Goal: Task Accomplishment & Management: Use online tool/utility

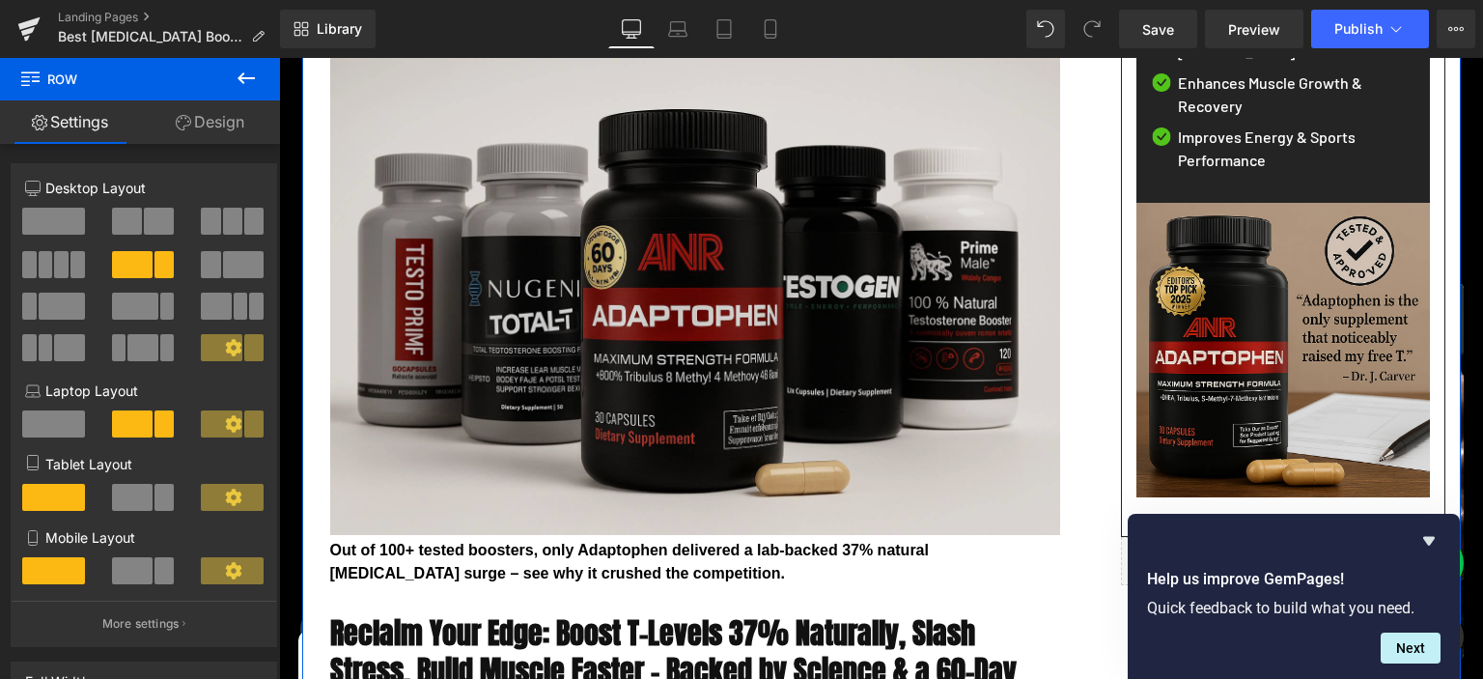
scroll to position [510, 0]
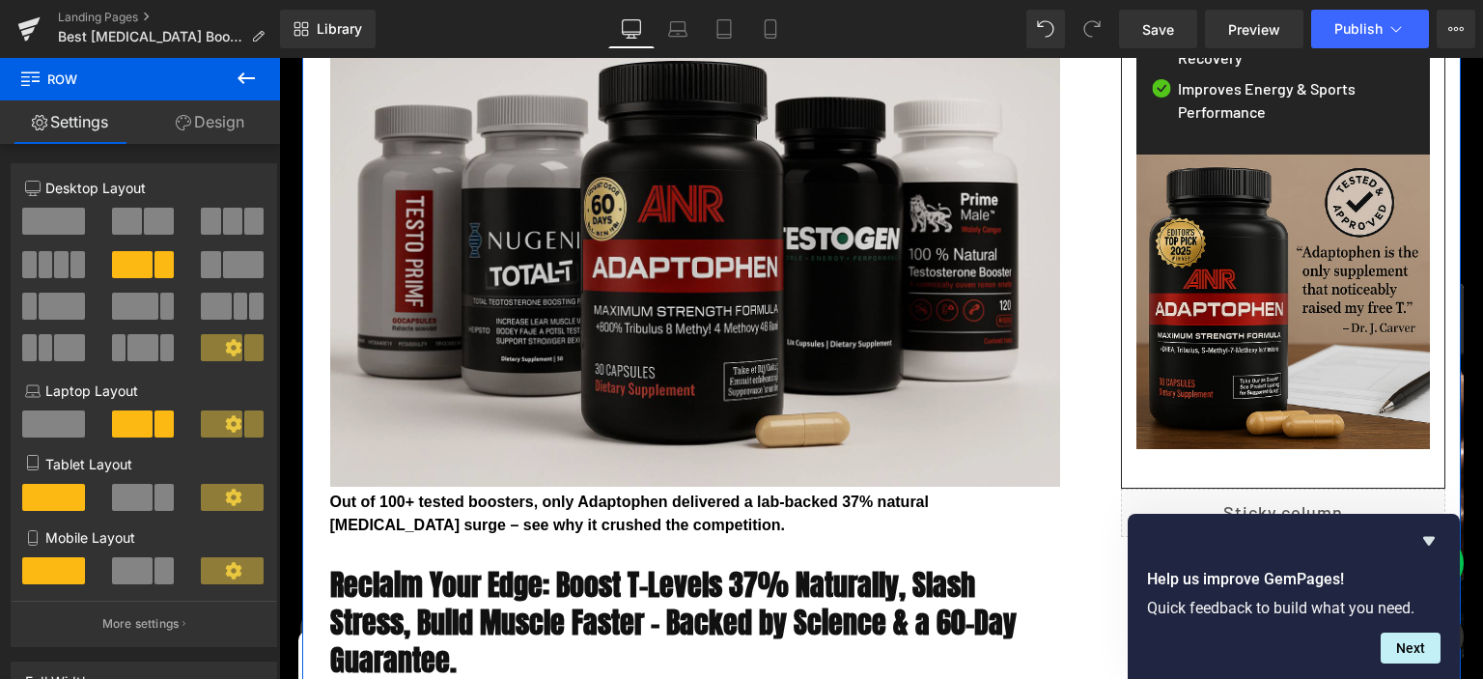
click at [584, 225] on img at bounding box center [689, 243] width 744 height 487
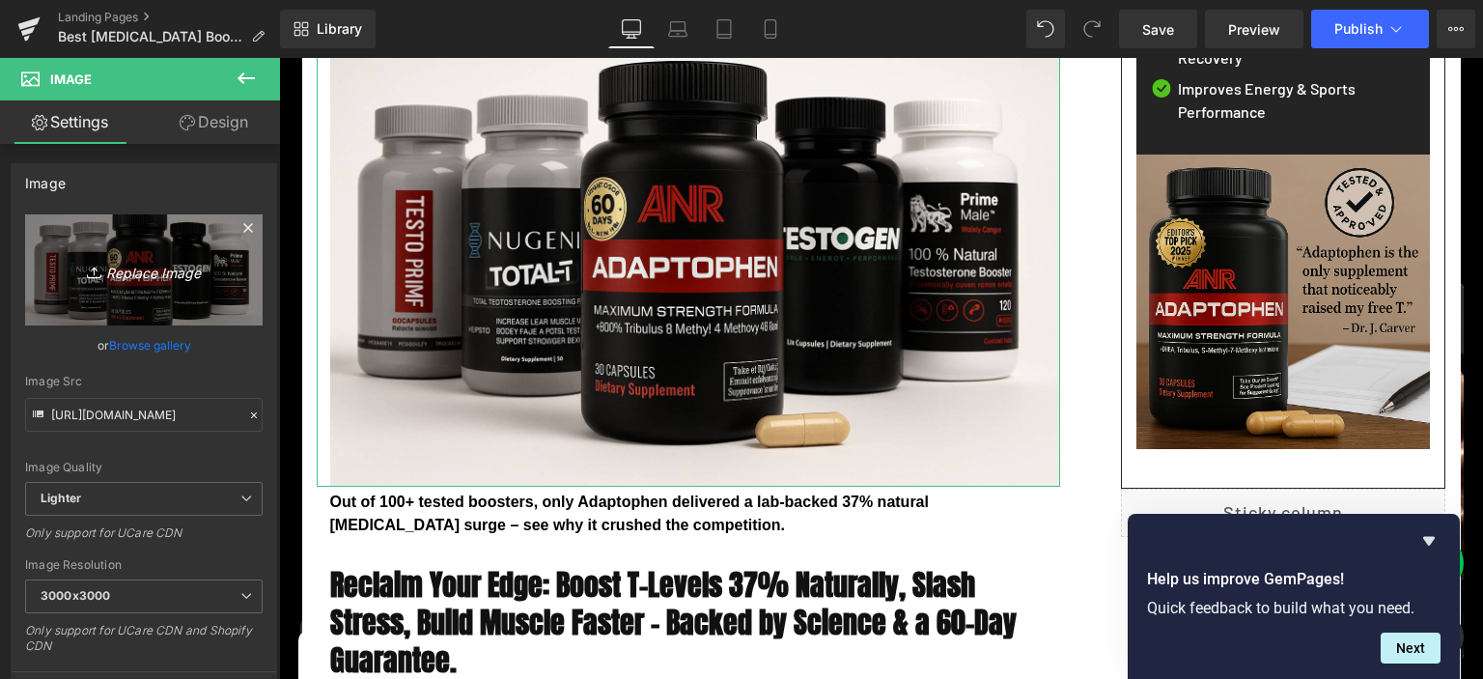
click at [151, 276] on icon "Replace Image" at bounding box center [144, 270] width 155 height 24
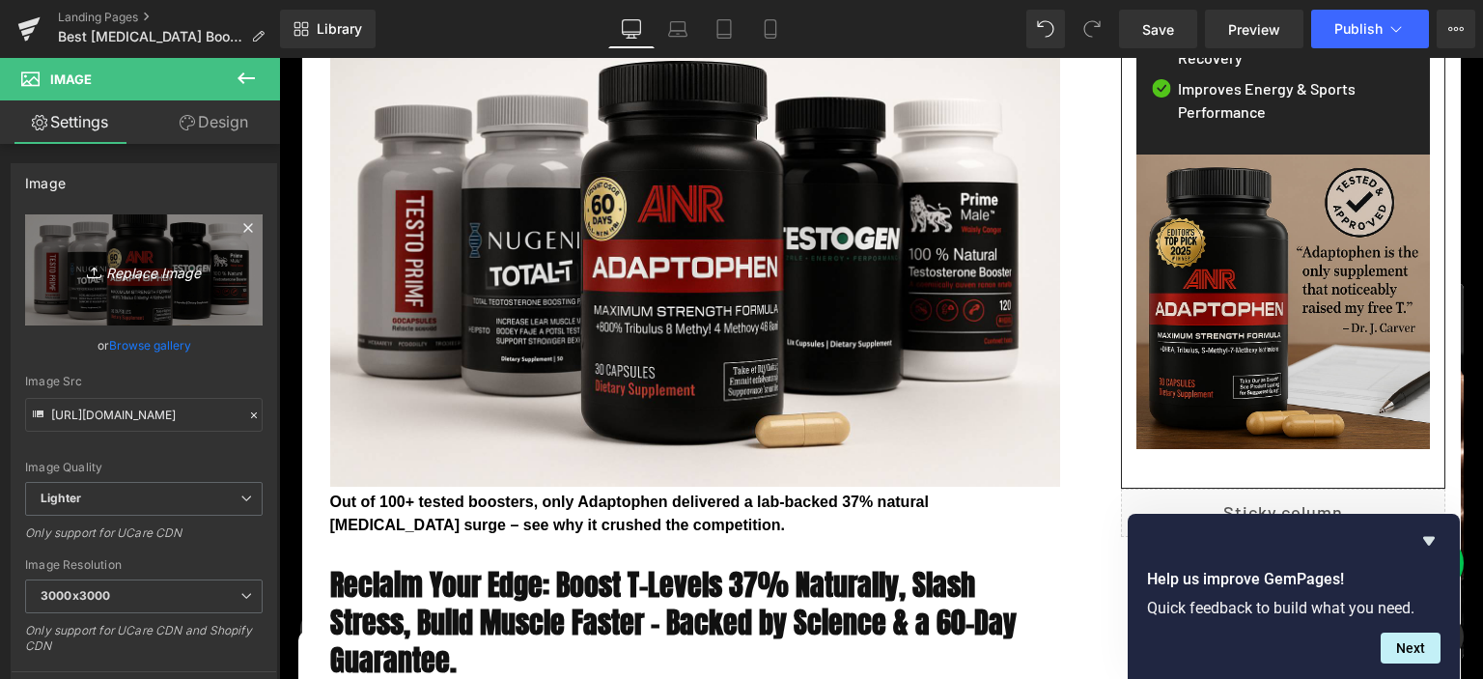
type input "C:\fakepath\Top-5-Testosterone-Booster-2025.png"
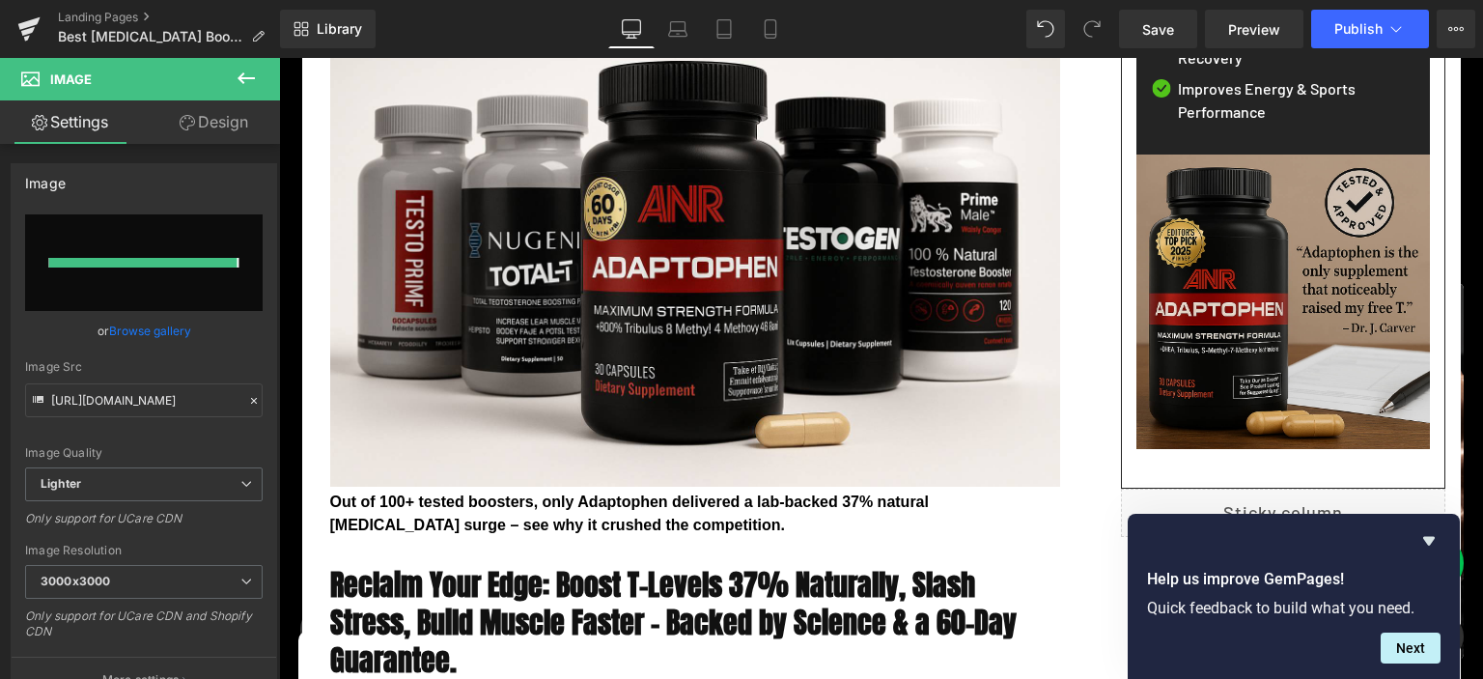
type input "https://ucarecdn.com/caa783c8-5cf5-4746-a9a0-6c5a8da2d4ef/-/format/auto/-/previ…"
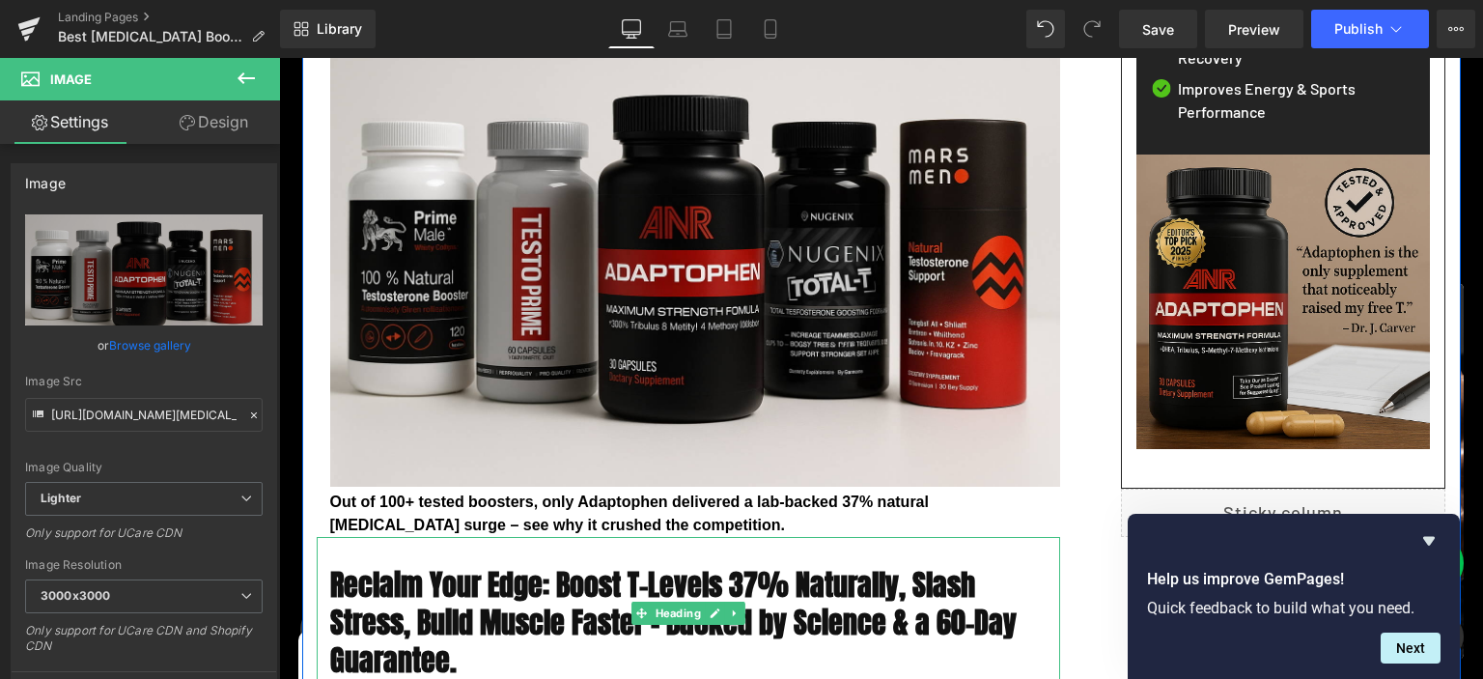
scroll to position [408, 0]
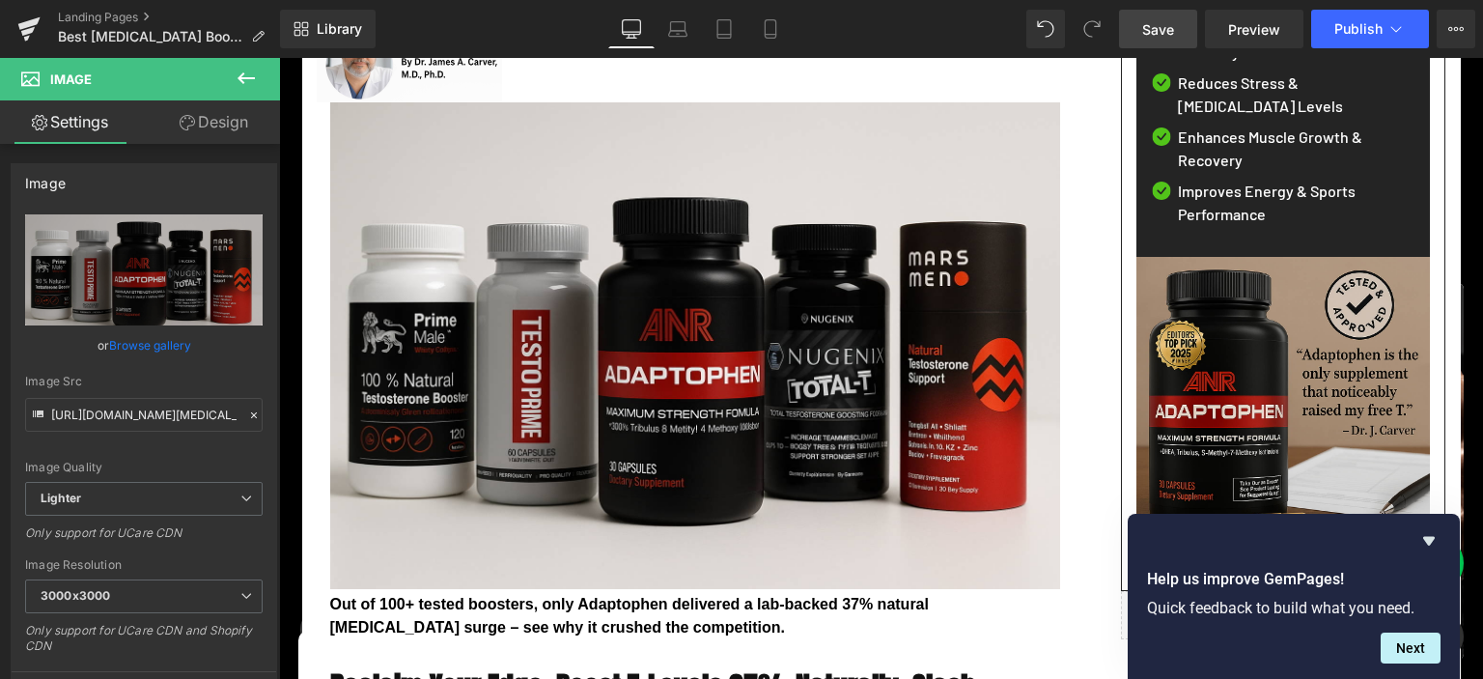
click at [1179, 21] on link "Save" at bounding box center [1158, 29] width 78 height 39
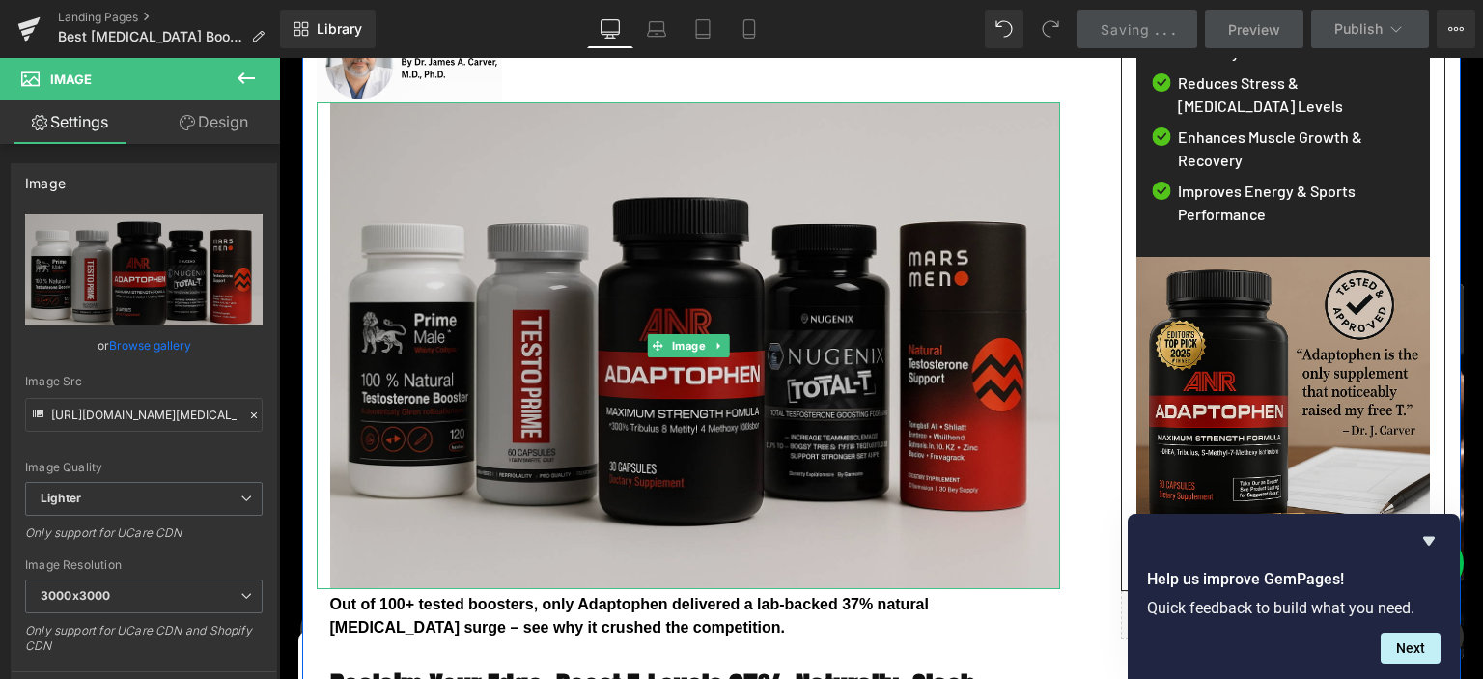
scroll to position [204, 0]
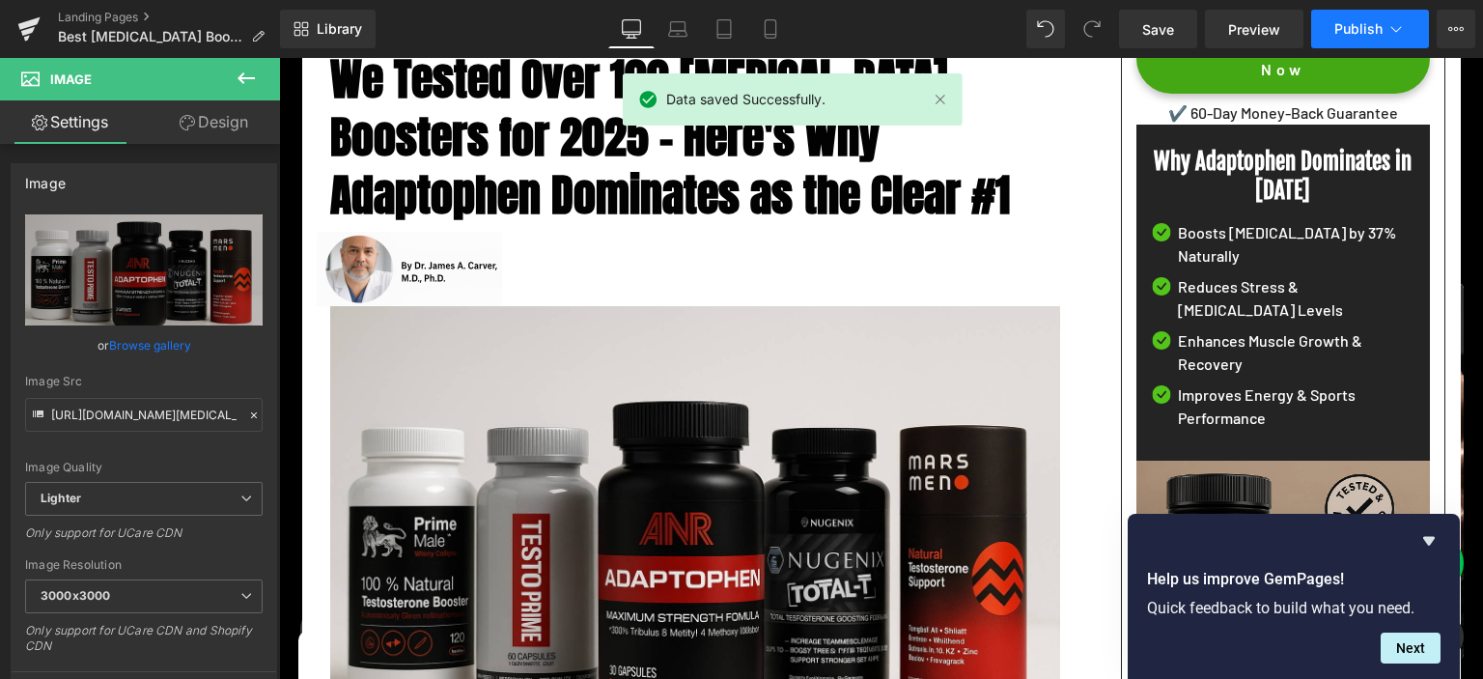
click at [1373, 28] on span "Publish" at bounding box center [1359, 28] width 48 height 15
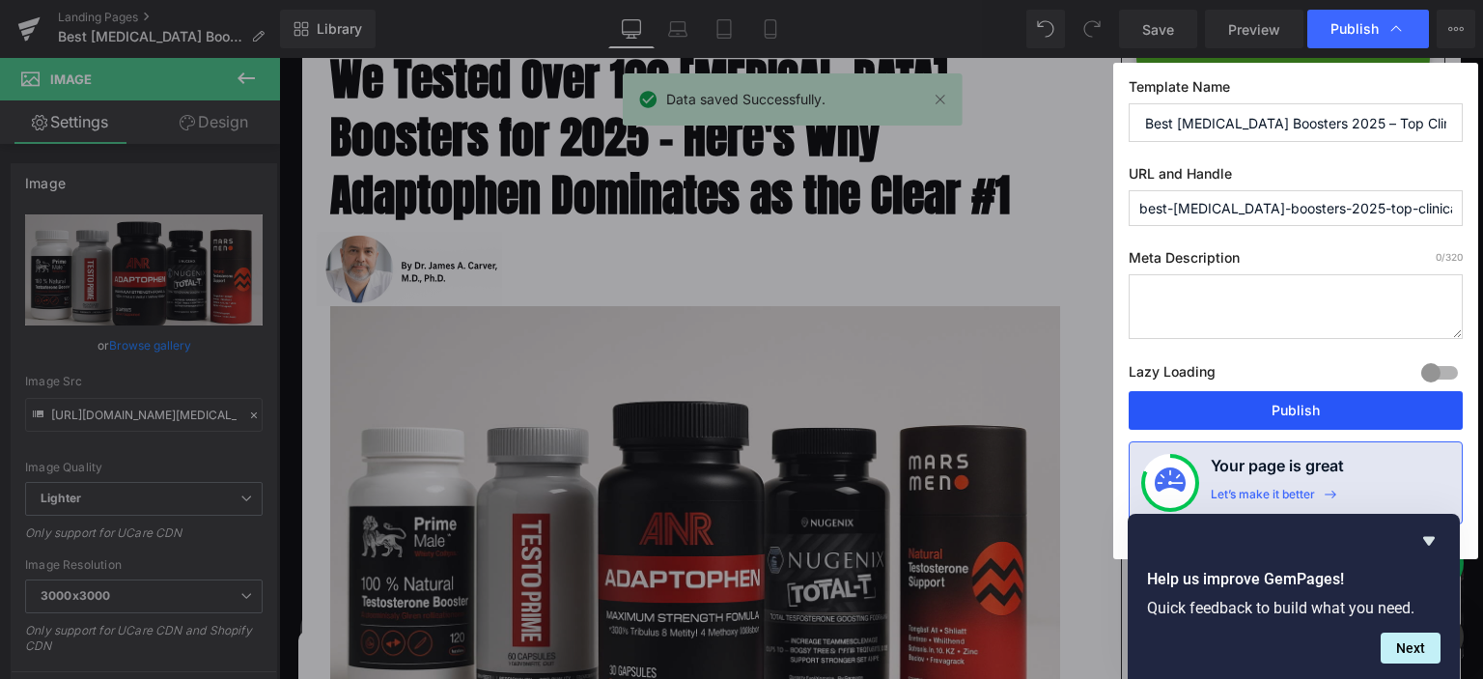
click at [1250, 421] on button "Publish" at bounding box center [1296, 410] width 334 height 39
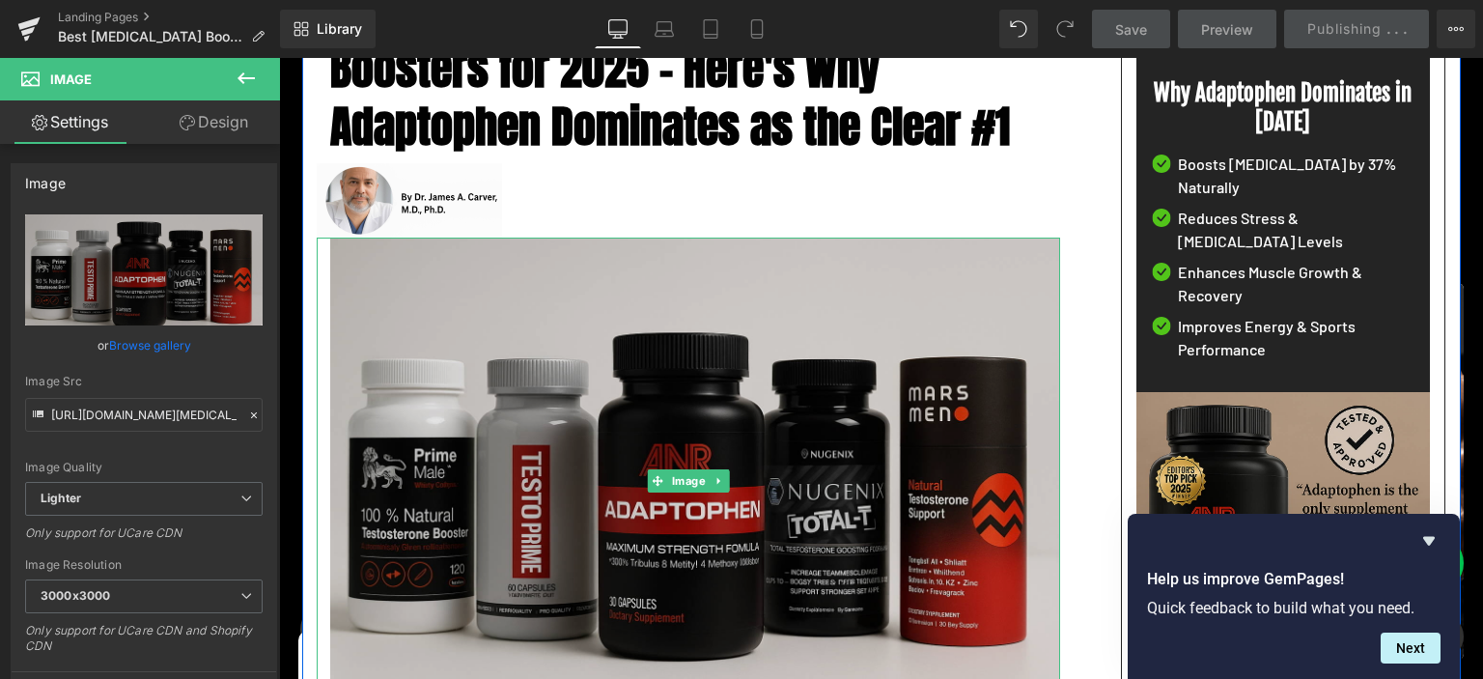
scroll to position [305, 0]
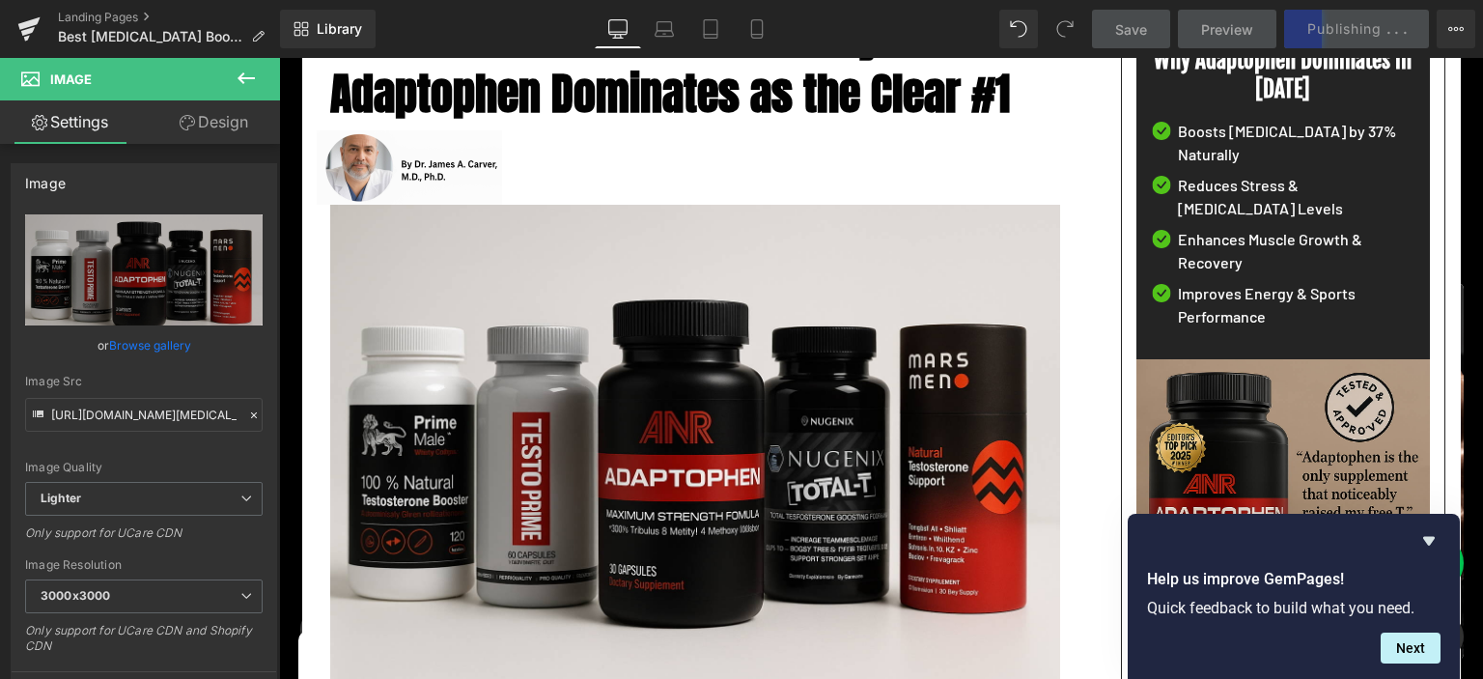
click at [1109, 30] on link "Save" at bounding box center [1131, 29] width 78 height 39
click at [1428, 544] on icon "Hide survey" at bounding box center [1430, 541] width 12 height 9
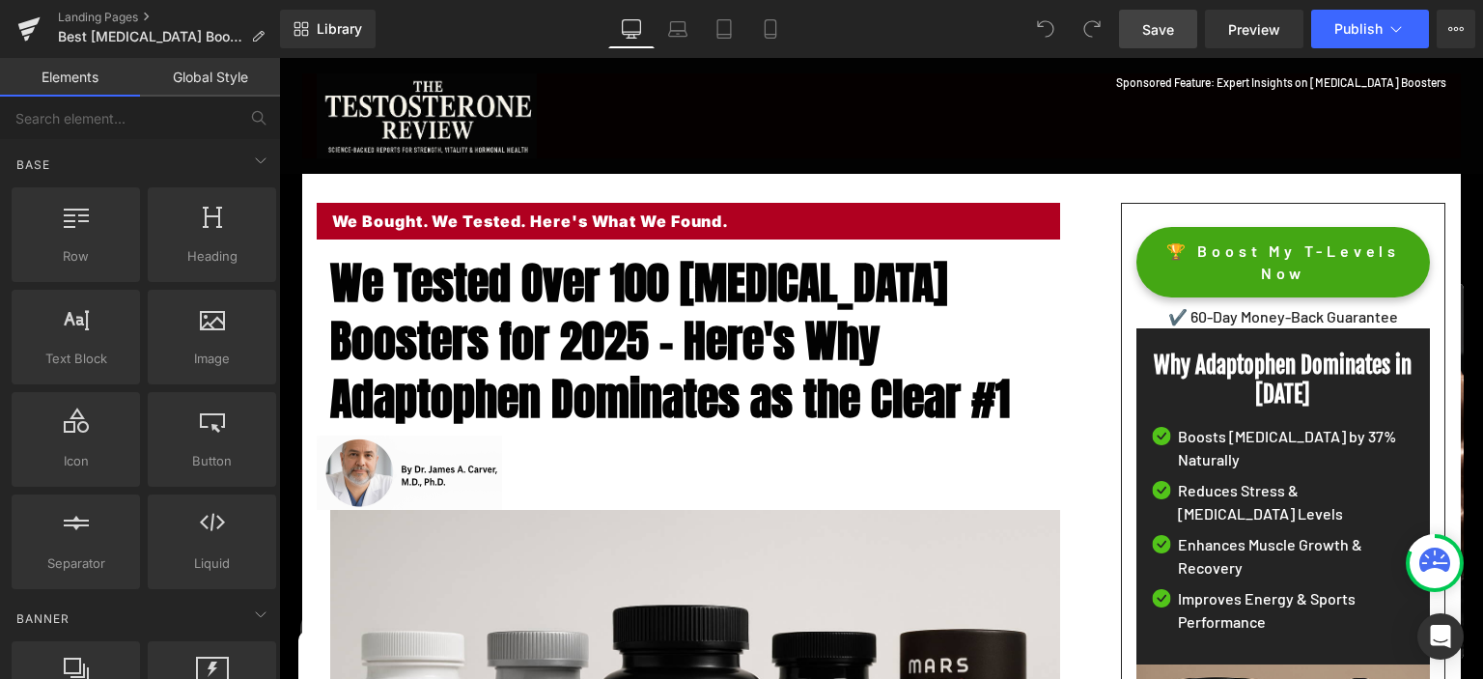
click at [1158, 40] on link "Save" at bounding box center [1158, 29] width 78 height 39
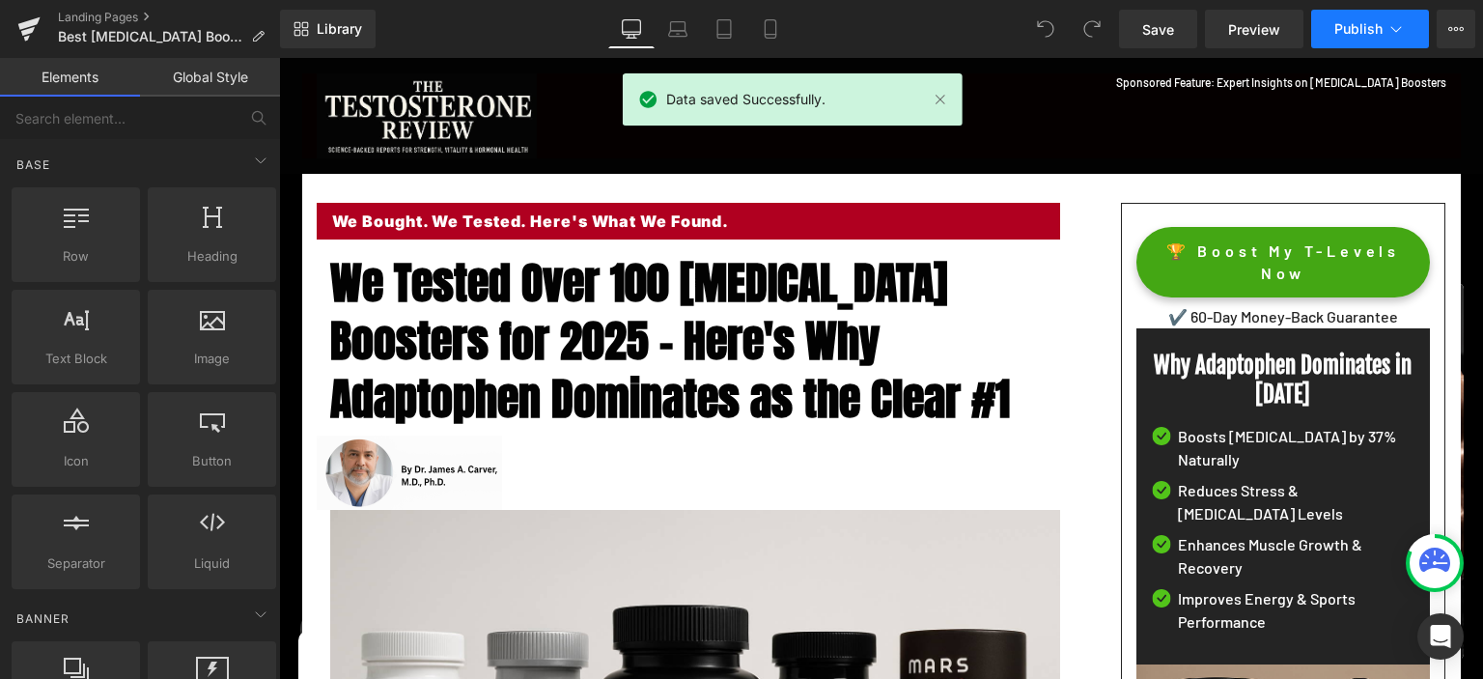
click at [1347, 24] on span "Publish" at bounding box center [1359, 28] width 48 height 15
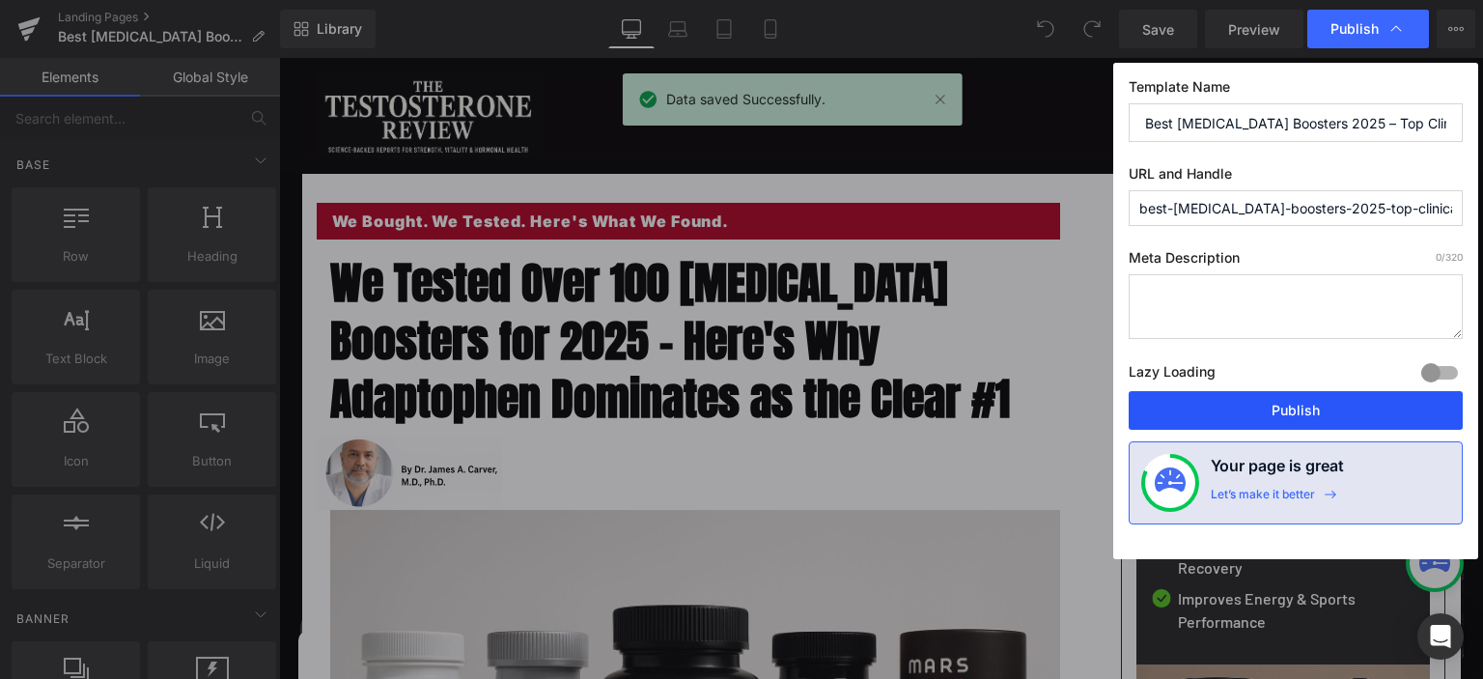
click at [1239, 409] on button "Publish" at bounding box center [1296, 410] width 334 height 39
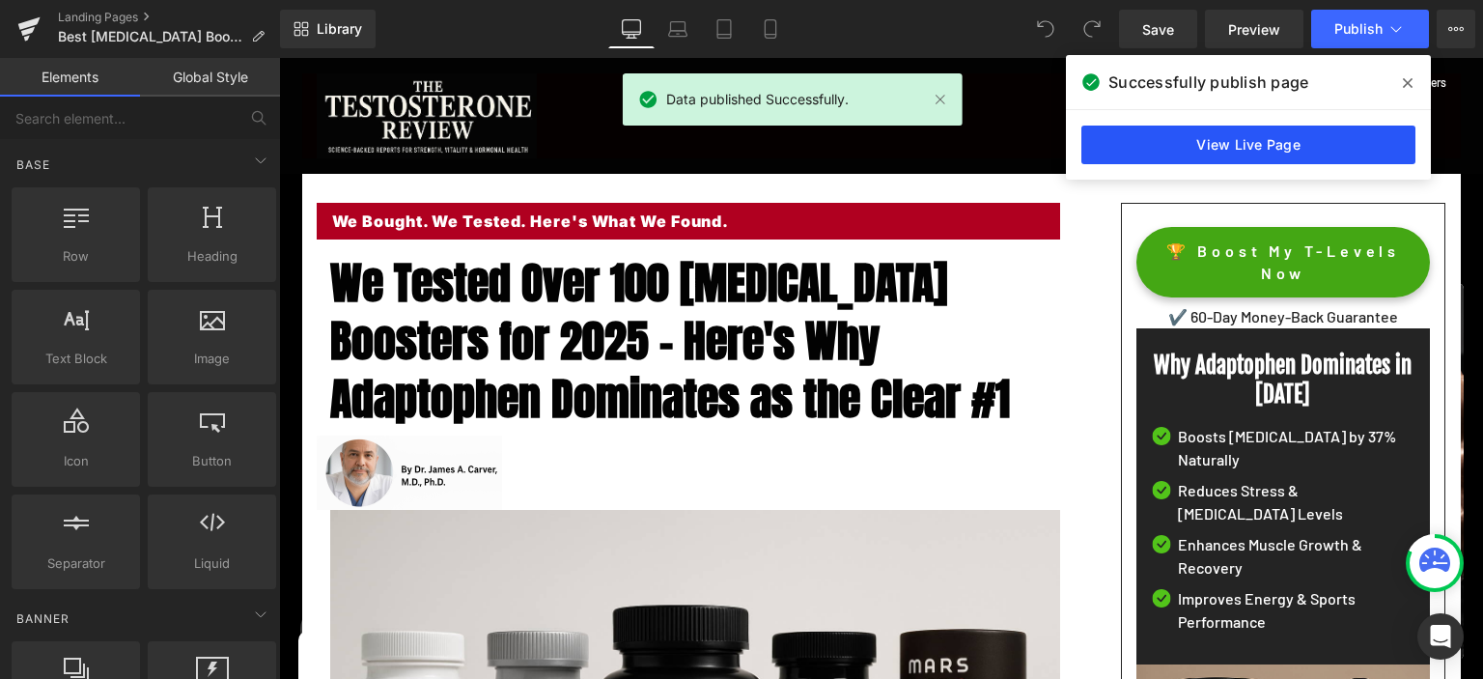
click at [1180, 155] on link "View Live Page" at bounding box center [1249, 145] width 334 height 39
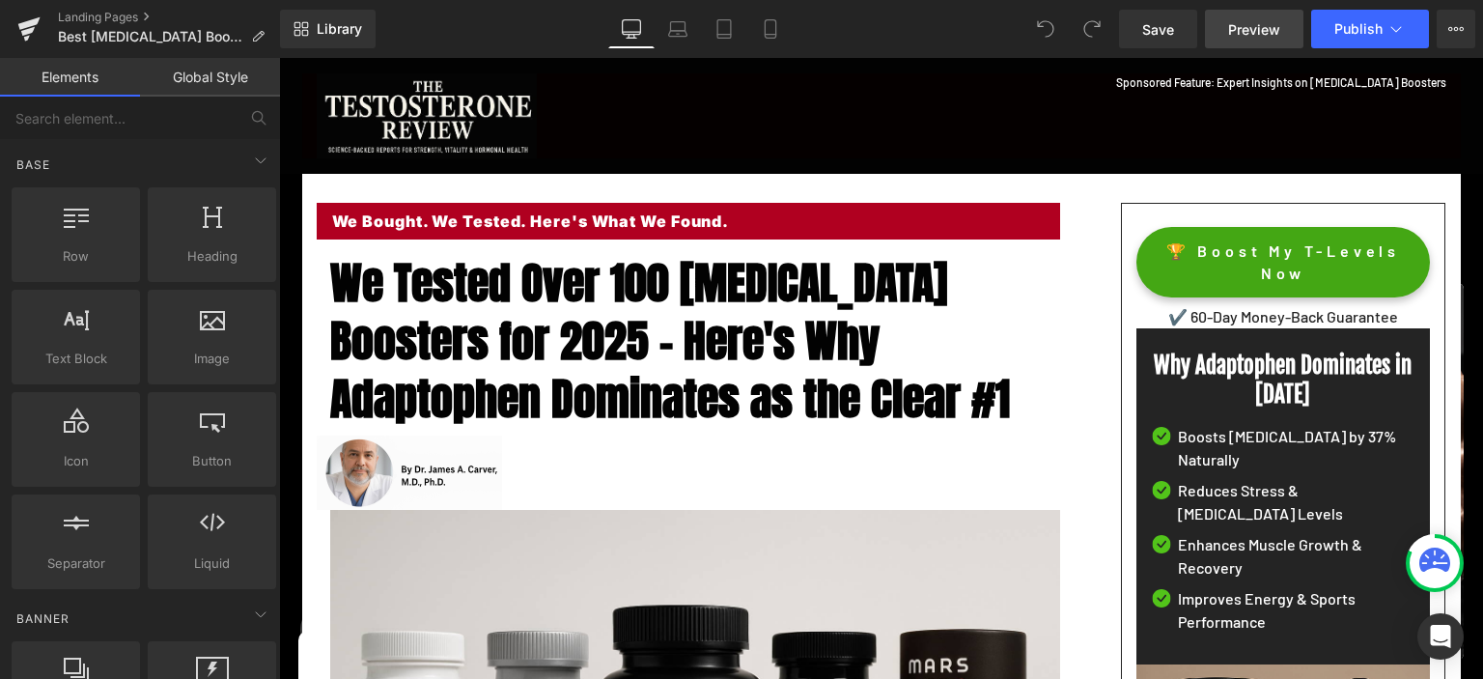
click at [1231, 29] on span "Preview" at bounding box center [1254, 29] width 52 height 20
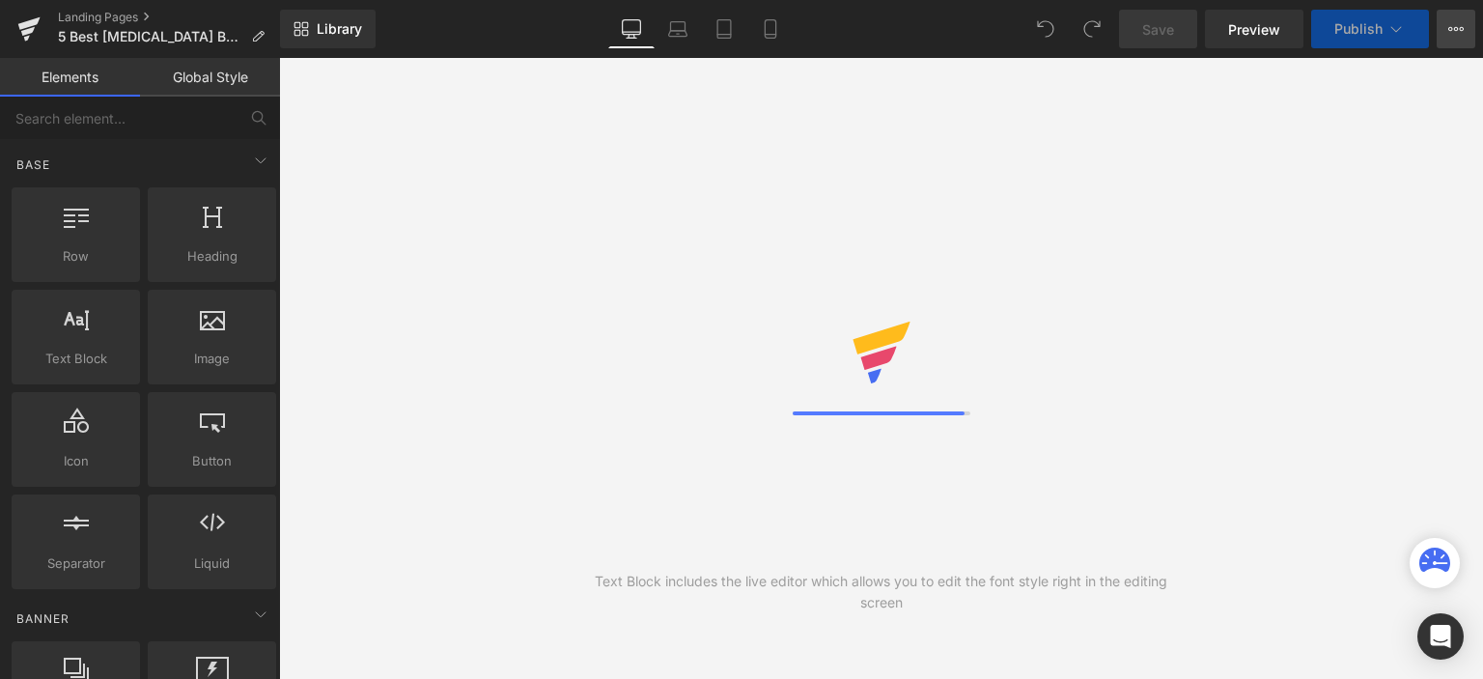
click at [1454, 27] on icon at bounding box center [1456, 28] width 15 height 15
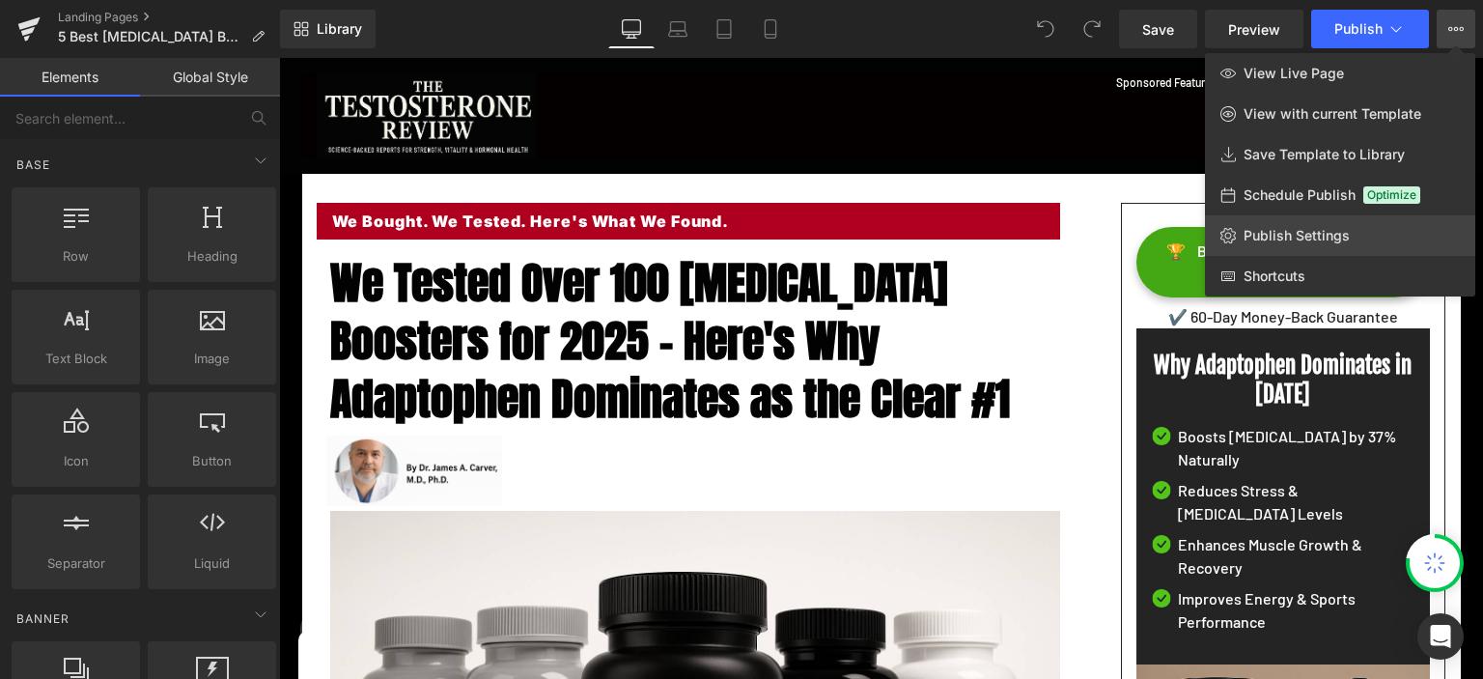
click at [1325, 234] on span "Publish Settings" at bounding box center [1297, 235] width 106 height 17
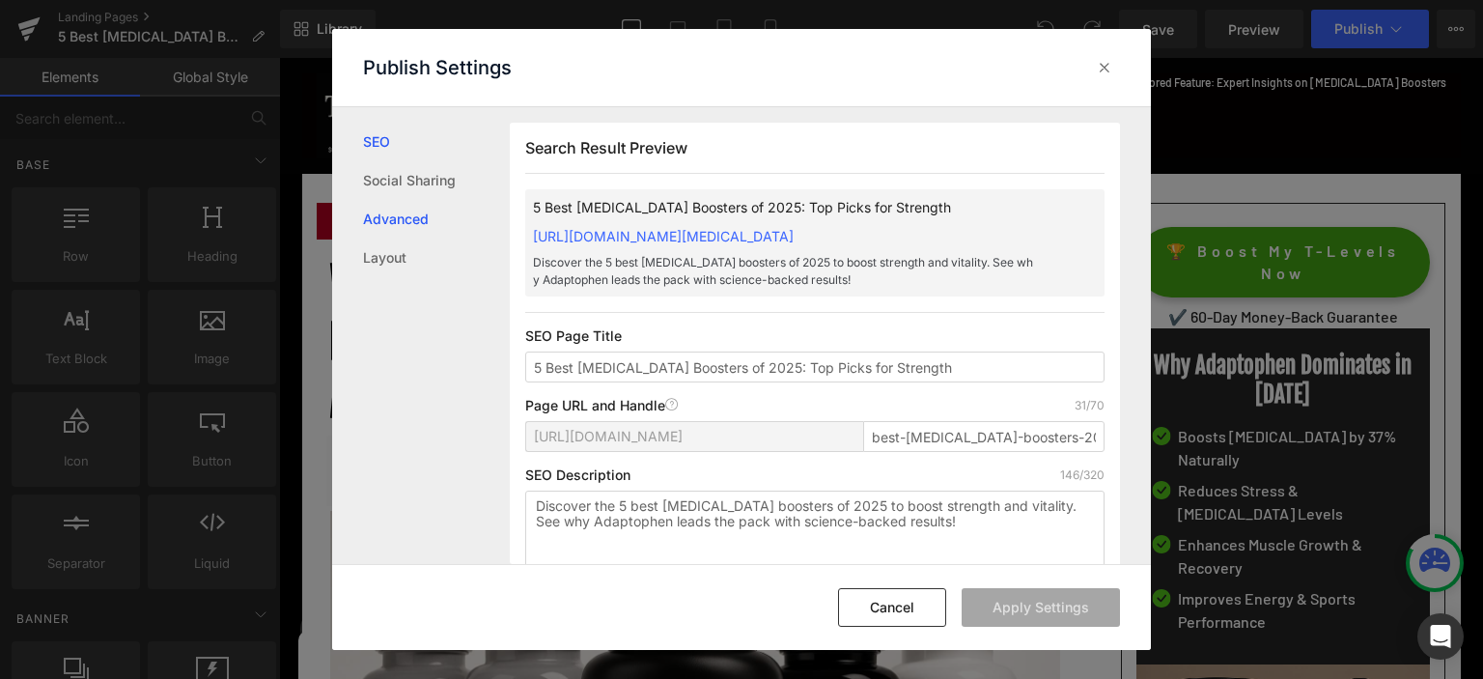
click at [398, 216] on link "Advanced" at bounding box center [436, 219] width 147 height 39
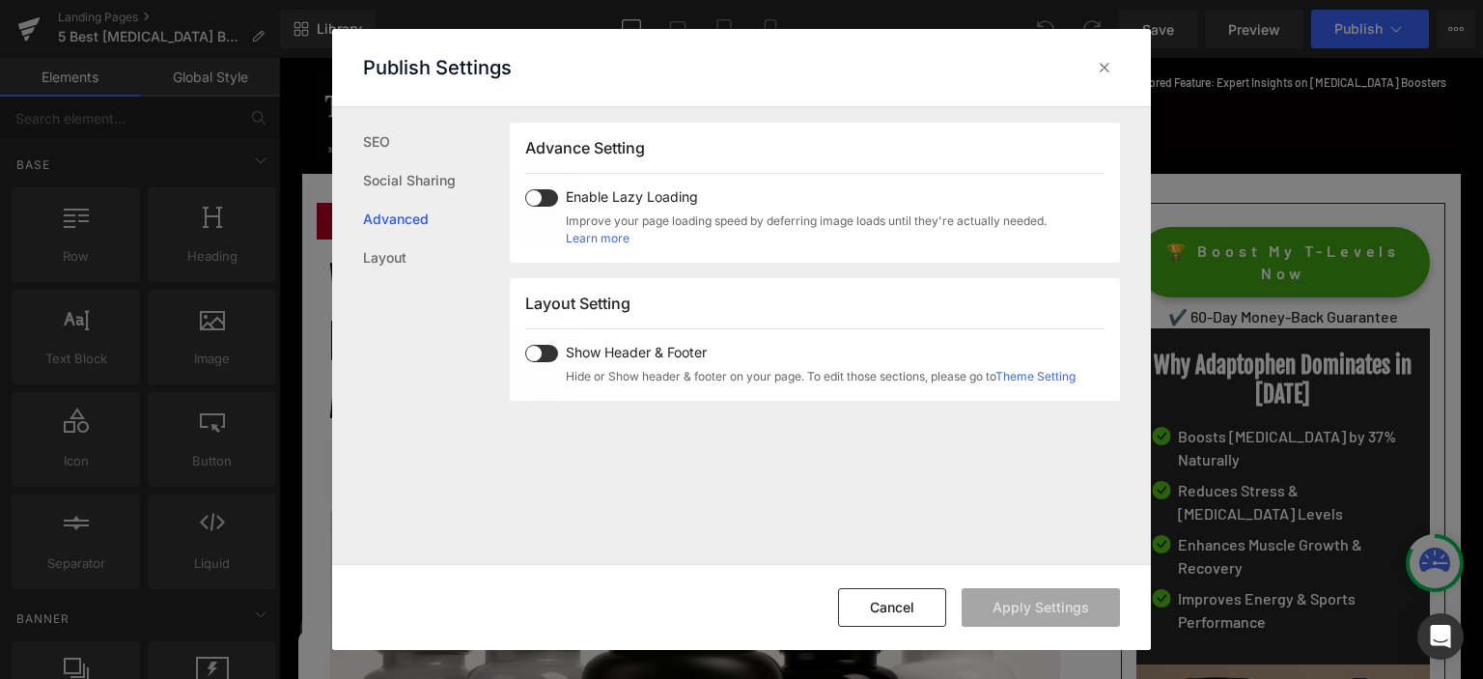
scroll to position [544, 0]
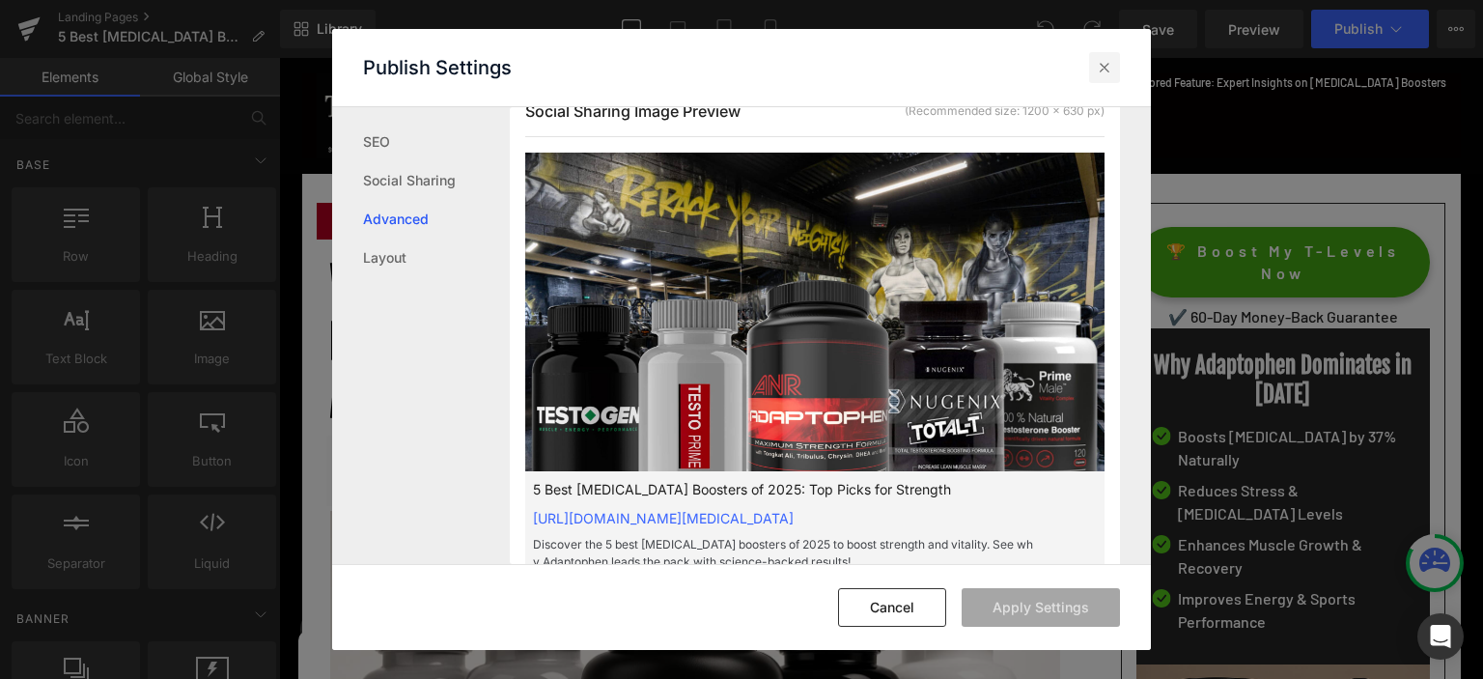
click at [1106, 56] on div at bounding box center [1104, 67] width 31 height 31
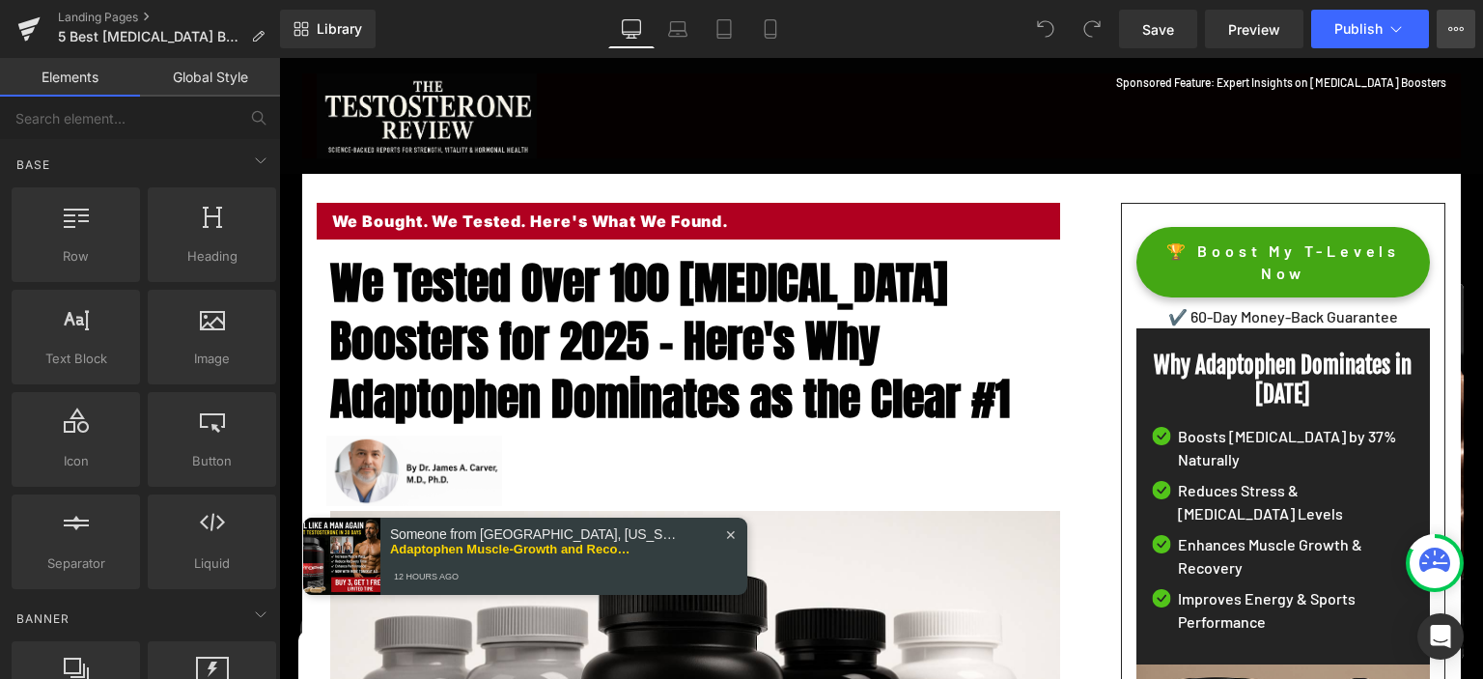
click at [1448, 27] on button "View Live Page View with current Template Save Template to Library Schedule Pub…" at bounding box center [1456, 29] width 39 height 39
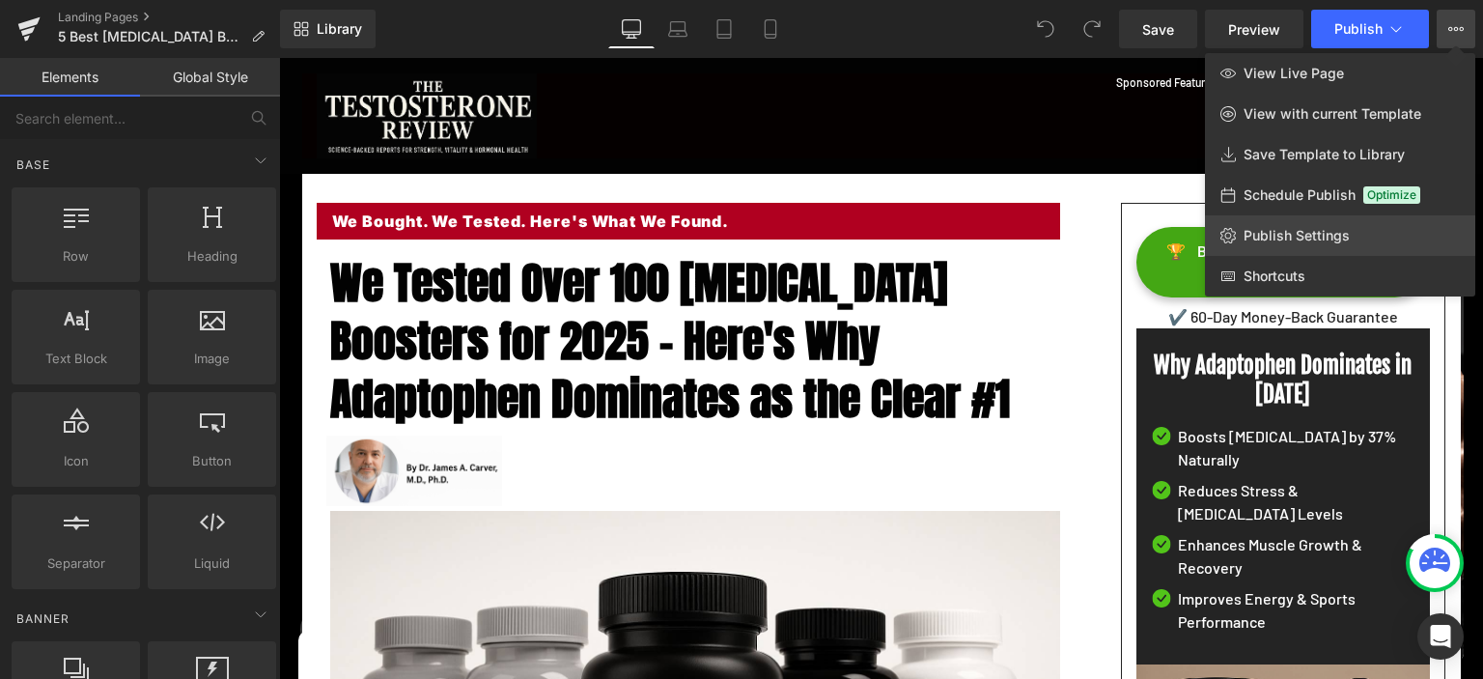
click at [1323, 235] on span "Publish Settings" at bounding box center [1297, 235] width 106 height 17
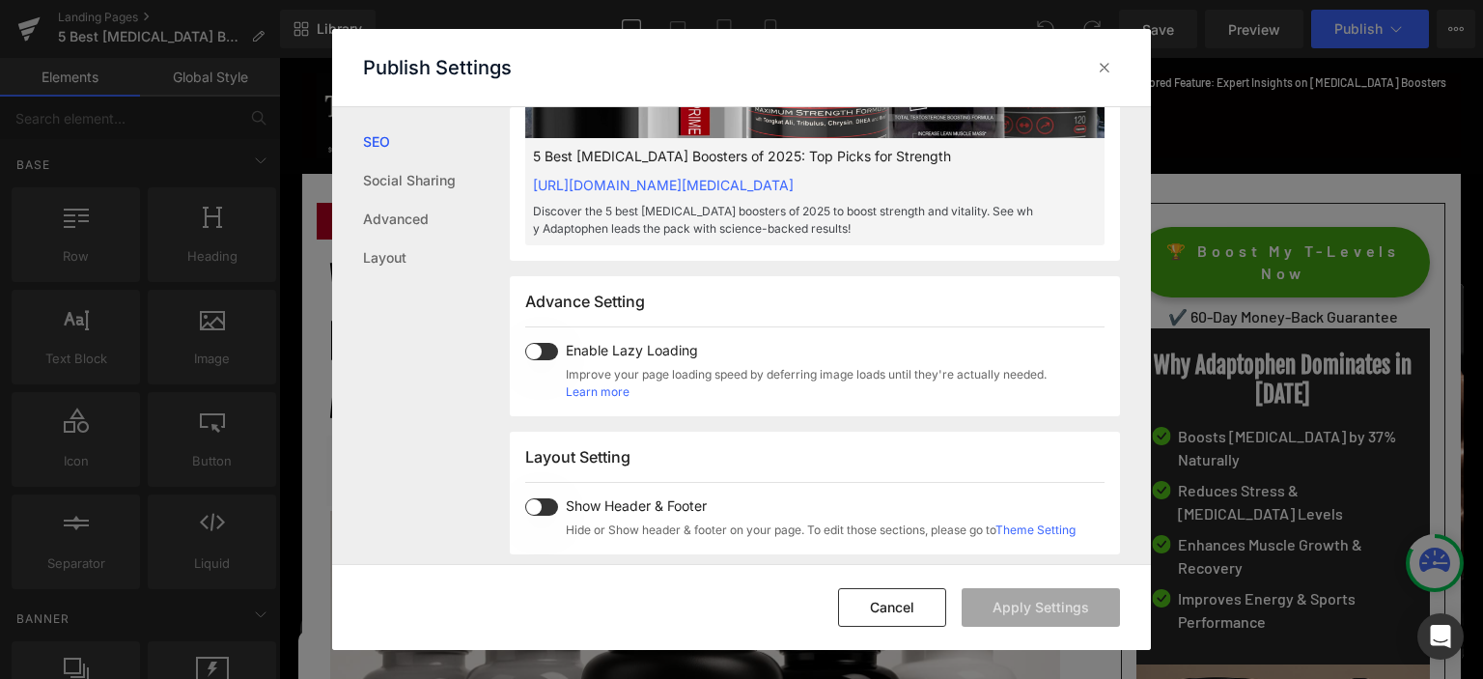
scroll to position [195, 0]
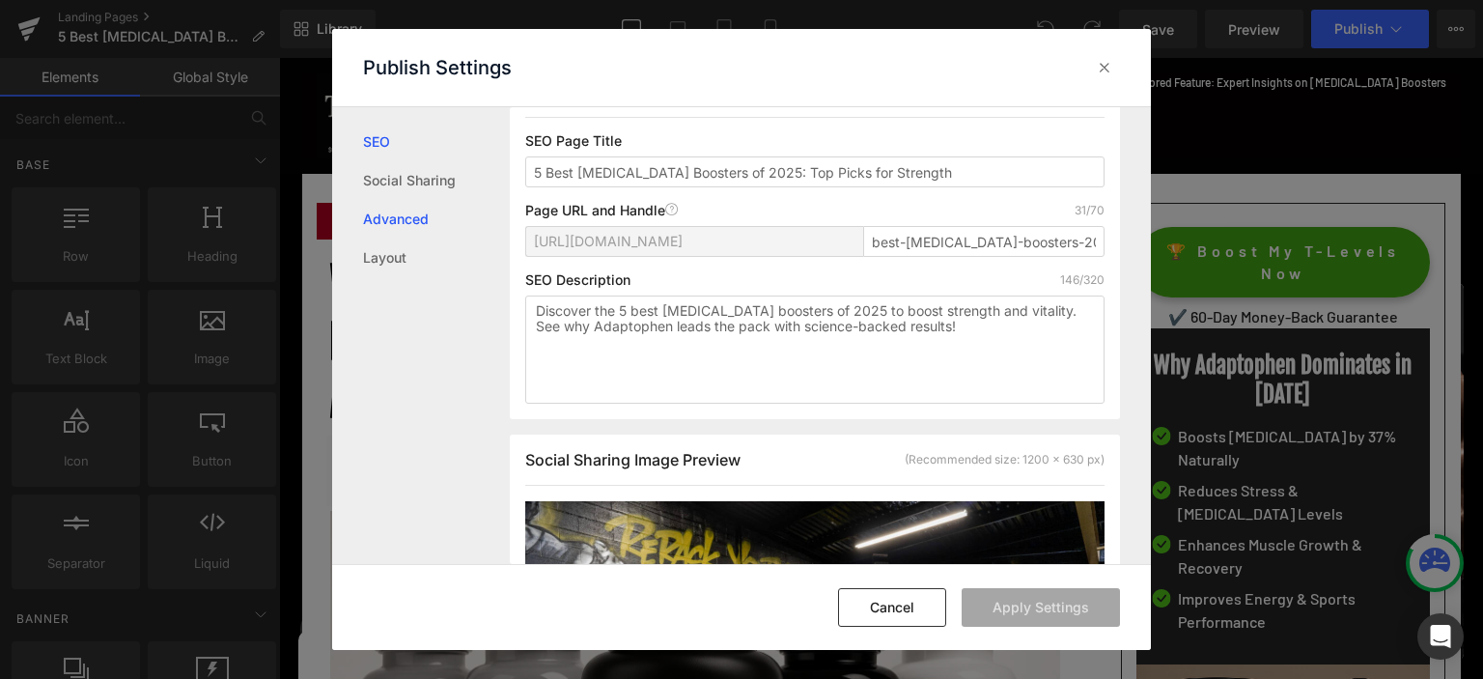
click at [423, 222] on link "Advanced" at bounding box center [436, 219] width 147 height 39
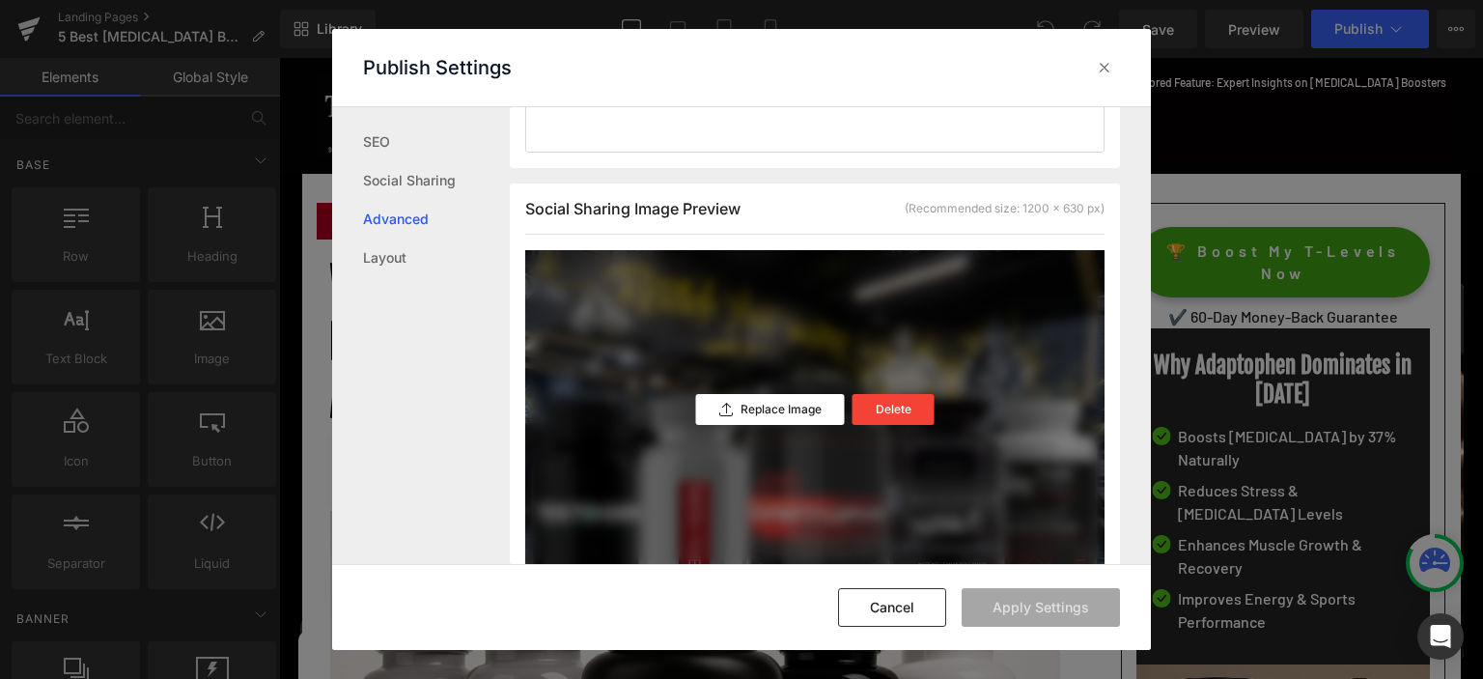
scroll to position [0, 0]
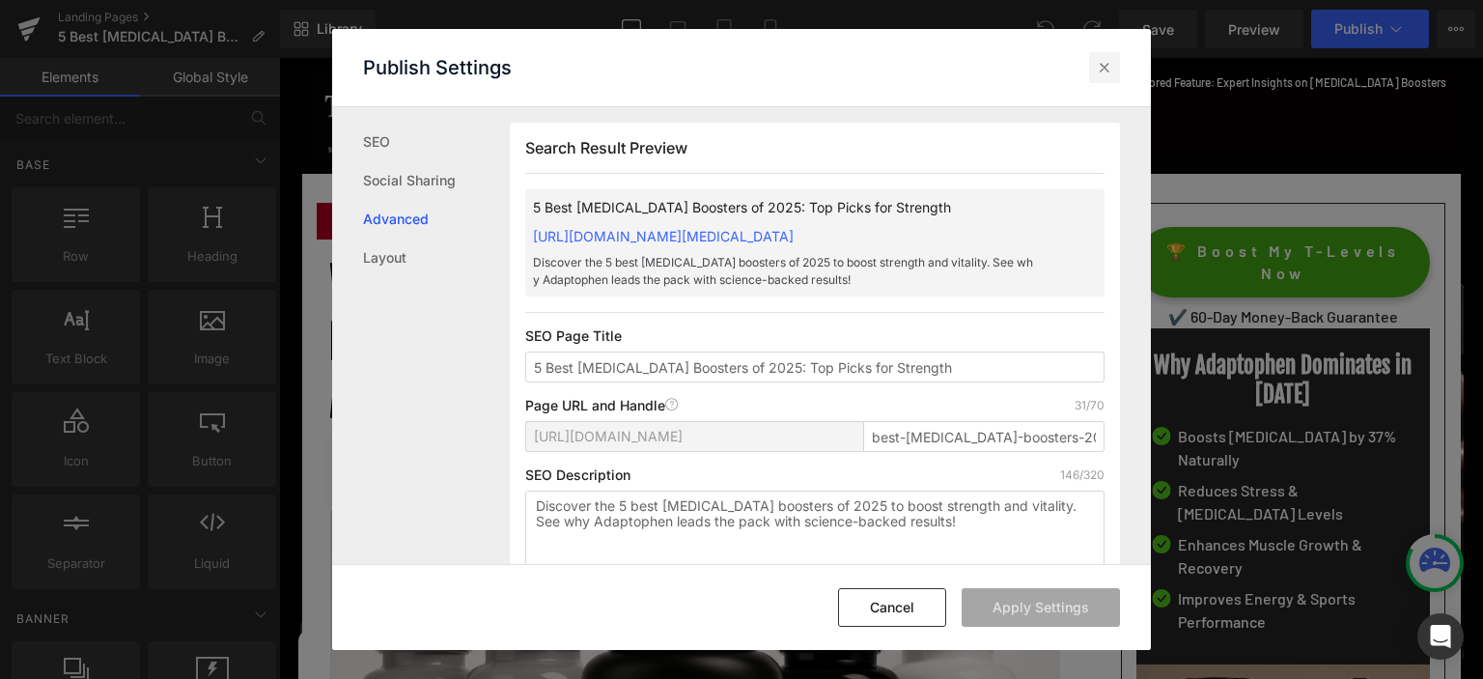
click at [1108, 75] on icon at bounding box center [1104, 67] width 19 height 19
